Goal: Communication & Community: Answer question/provide support

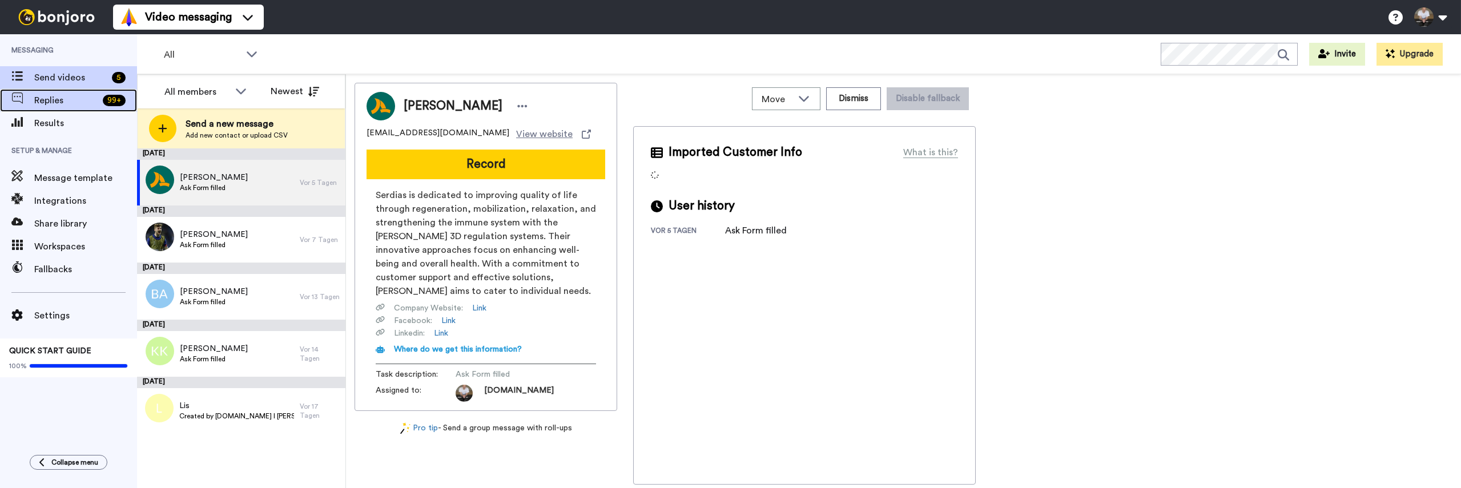
click at [35, 107] on span "Replies" at bounding box center [66, 101] width 64 height 14
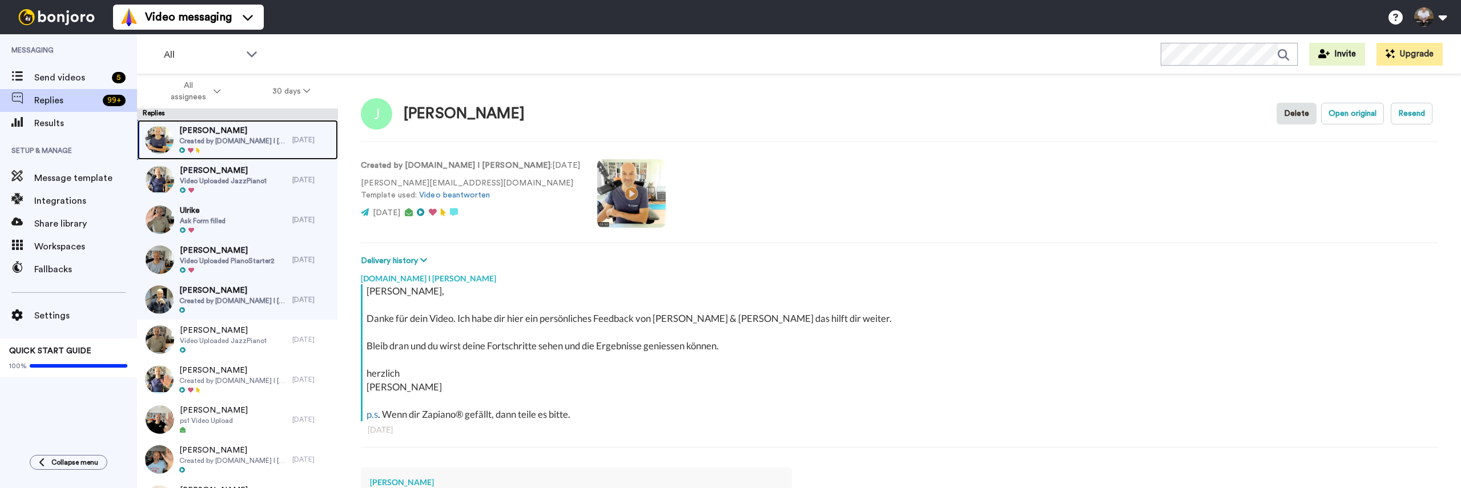
click at [228, 135] on span "[PERSON_NAME]" at bounding box center [233, 130] width 108 height 11
click at [1347, 114] on button "Open original" at bounding box center [1352, 114] width 63 height 22
type textarea "x"
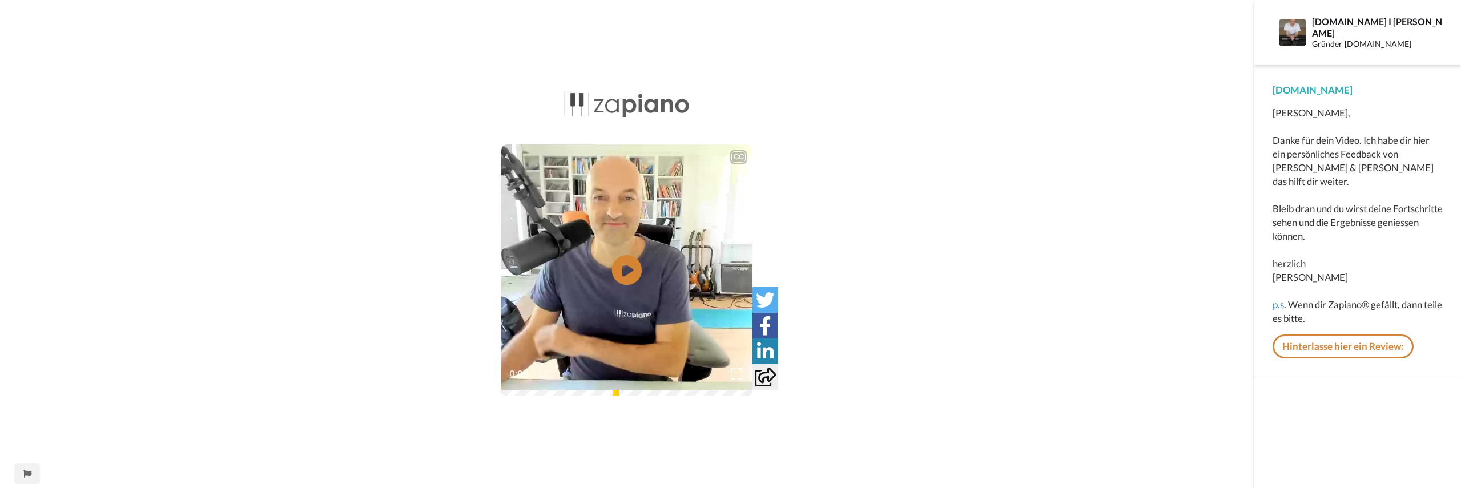
click at [626, 271] on icon "Play/Pause" at bounding box center [627, 270] width 30 height 54
click at [656, 389] on div "0:51 / 1:50" at bounding box center [626, 378] width 251 height 24
click at [621, 269] on icon at bounding box center [627, 270] width 30 height 30
click at [687, 389] on div "1:14 / 1:50" at bounding box center [626, 378] width 251 height 24
click at [710, 388] on div "1:14 / 1:50" at bounding box center [626, 378] width 251 height 24
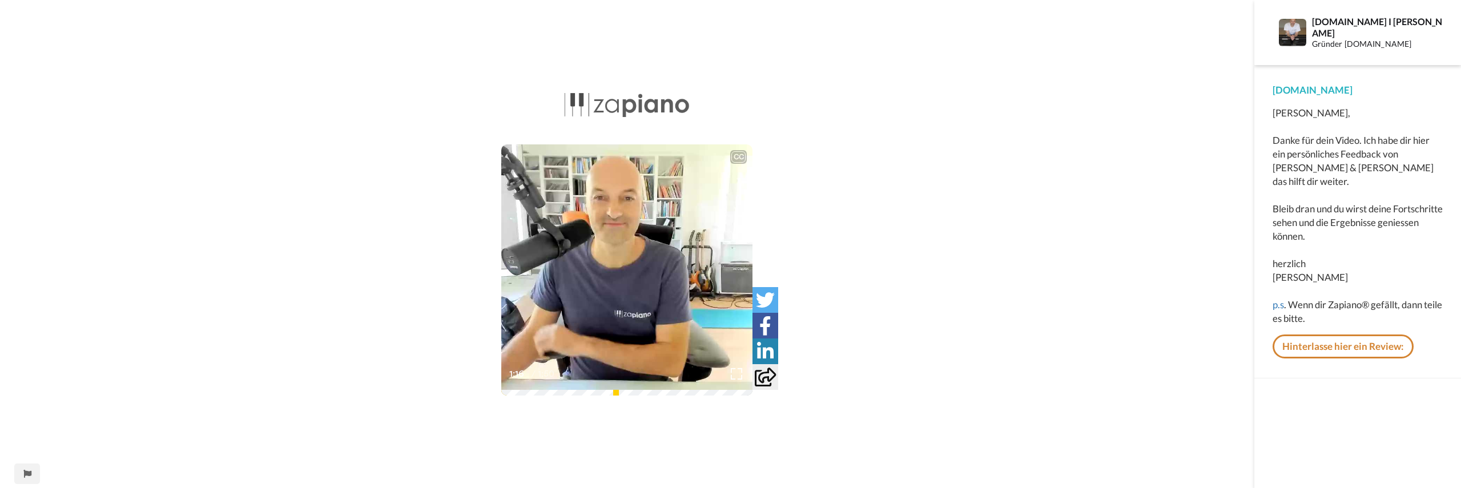
click at [627, 259] on icon at bounding box center [627, 270] width 30 height 30
click at [1305, 309] on div "Hallo Joachim, Danke für dein Video. Ich habe dir hier ein persönliches Feedbac…" at bounding box center [1358, 215] width 170 height 219
click at [1354, 335] on link "Hinterlasse hier ein Review:" at bounding box center [1343, 347] width 141 height 24
